Goal: Find specific page/section: Find specific page/section

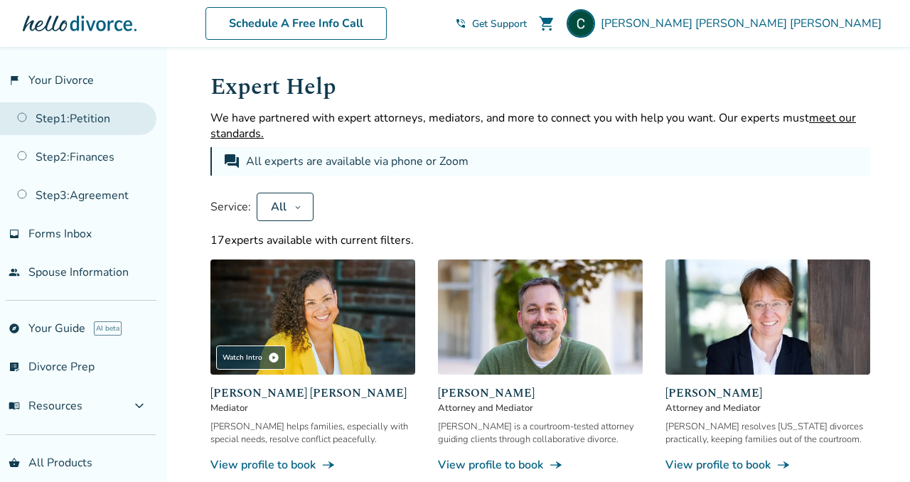
click at [95, 119] on link "Step 1 : Petition" at bounding box center [78, 118] width 156 height 33
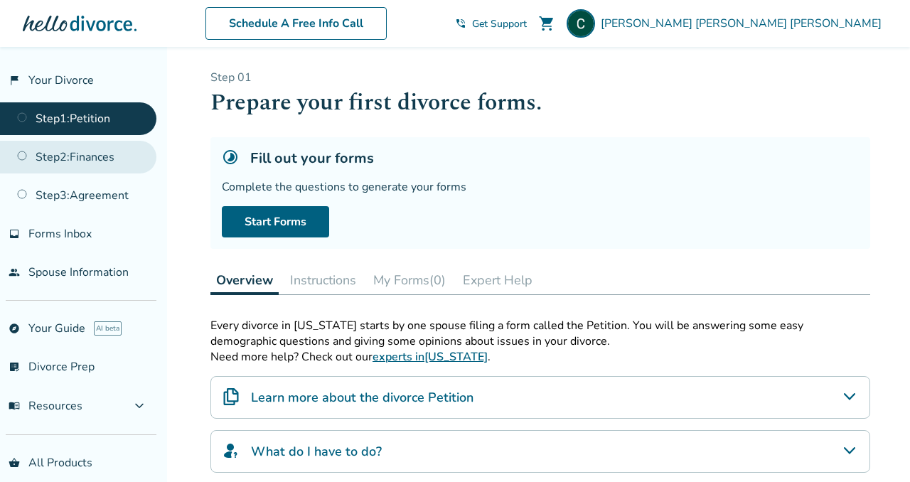
click at [92, 154] on link "Step 2 : Finances" at bounding box center [78, 157] width 156 height 33
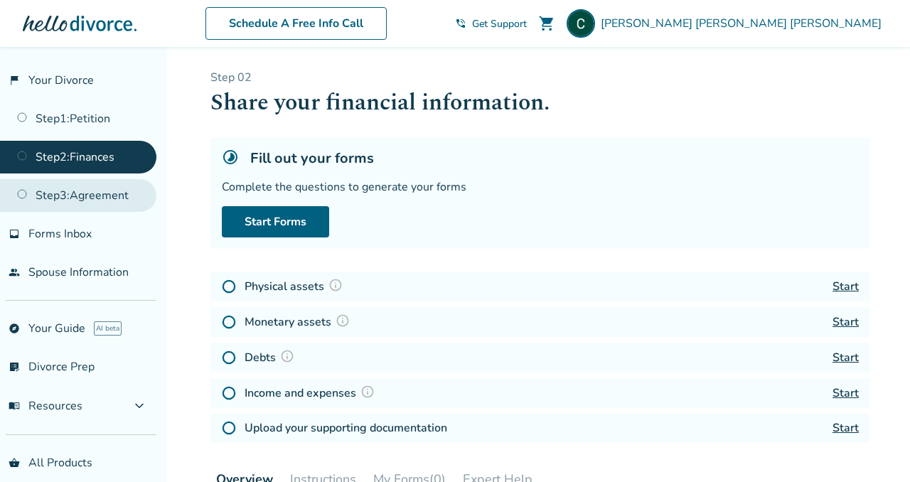
click at [92, 198] on link "Step 3 : Agreement" at bounding box center [78, 195] width 156 height 33
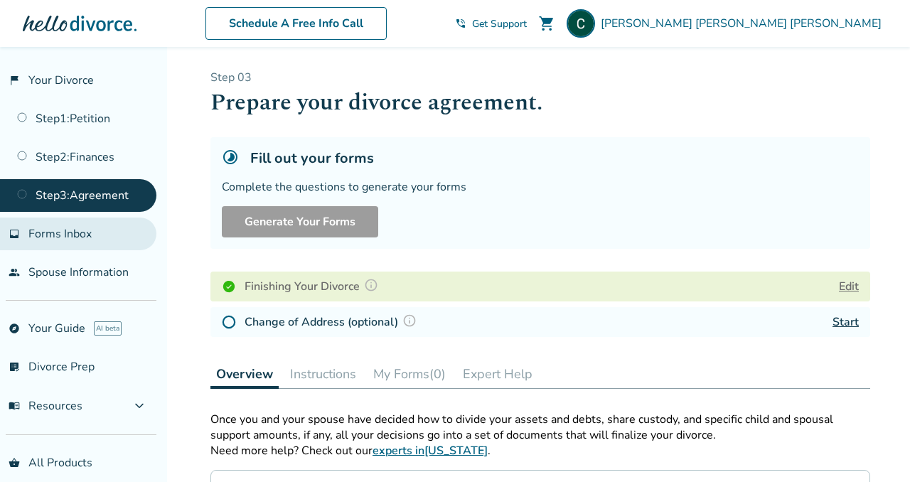
click at [87, 231] on span "Forms Inbox" at bounding box center [59, 234] width 63 height 16
